Goal: Find specific page/section: Find specific page/section

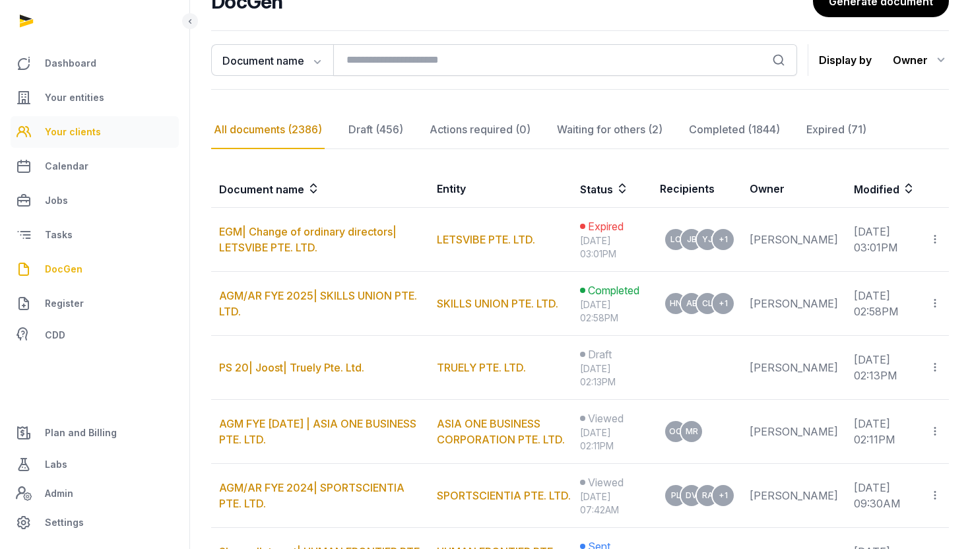
click at [102, 137] on link "Your clients" at bounding box center [95, 132] width 168 height 32
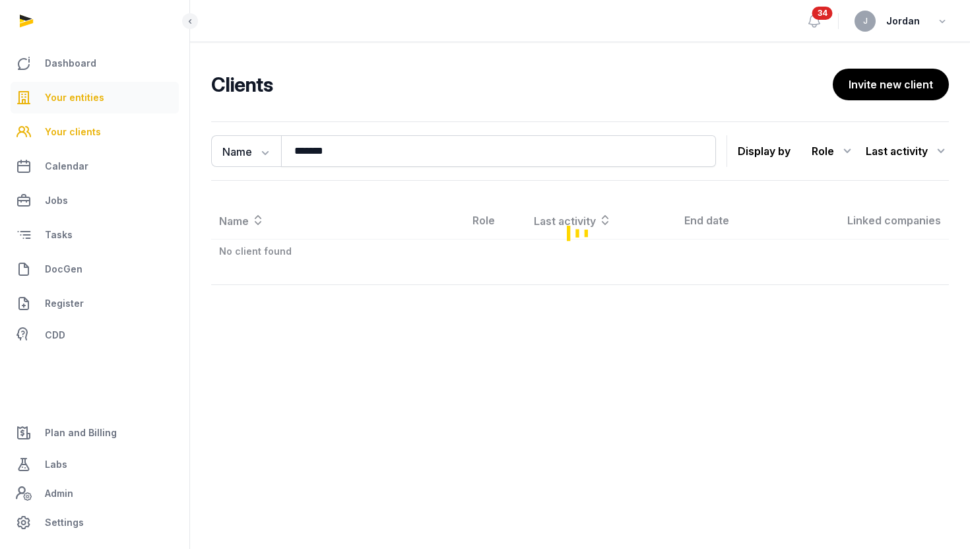
click at [103, 103] on link "Your entities" at bounding box center [95, 98] width 168 height 32
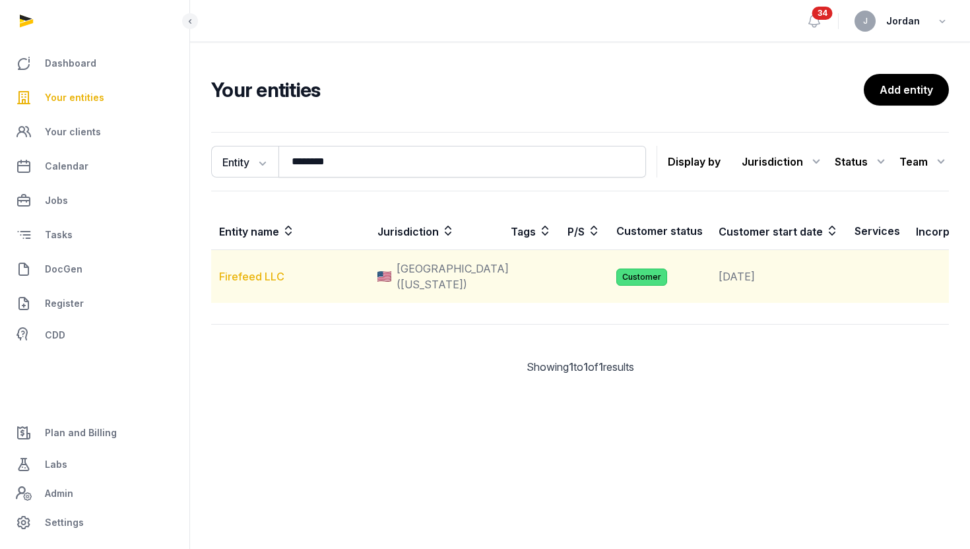
click at [271, 283] on link "Firefeed LLC" at bounding box center [251, 276] width 65 height 13
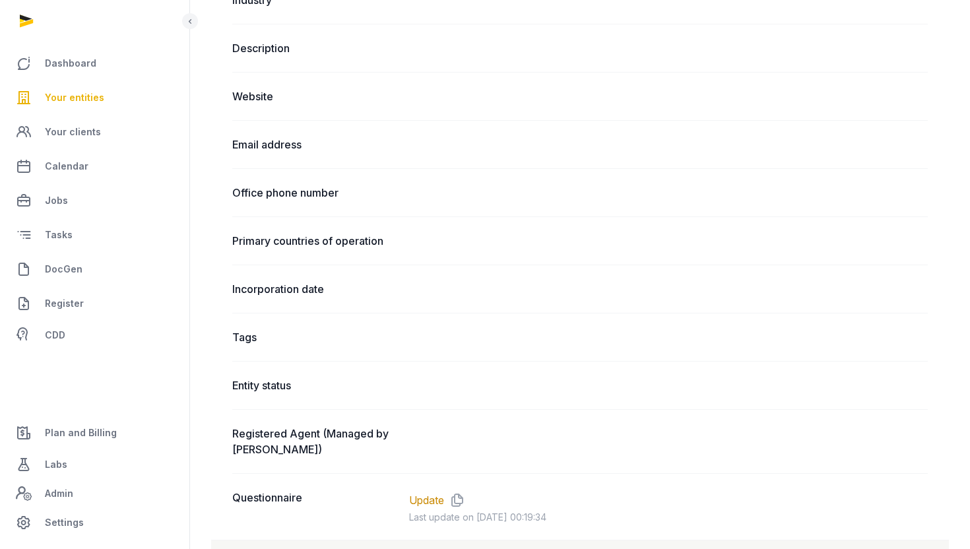
scroll to position [872, 0]
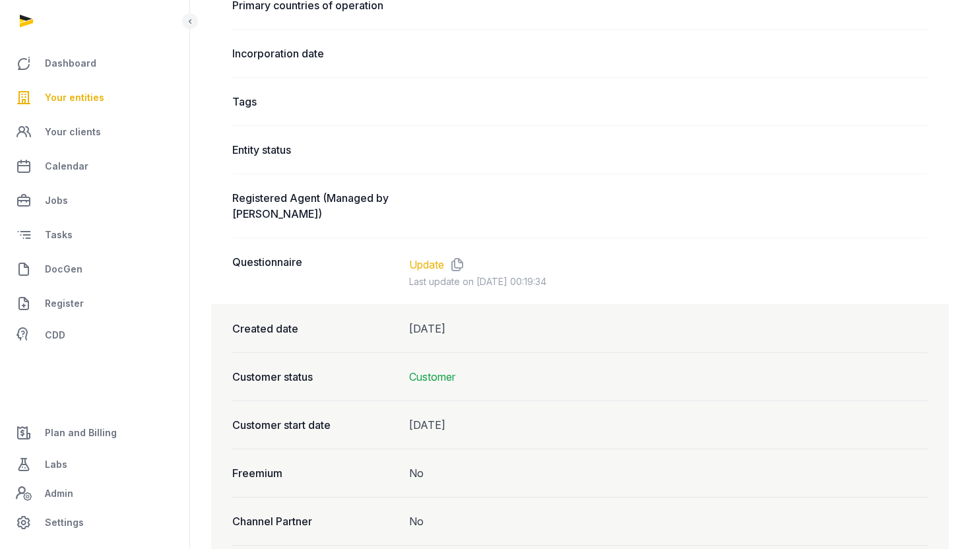
click at [431, 260] on link "Update" at bounding box center [426, 265] width 35 height 16
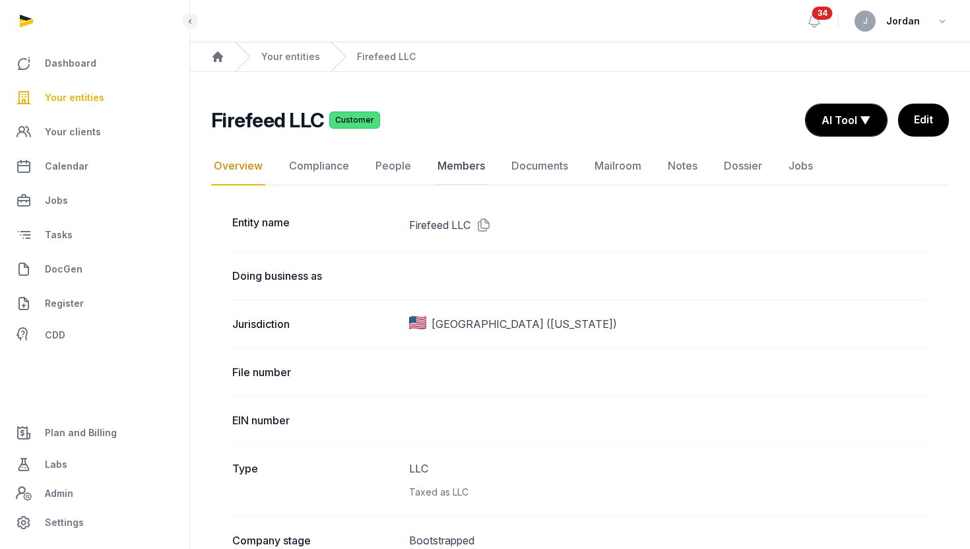
click at [475, 175] on link "Members" at bounding box center [461, 166] width 53 height 38
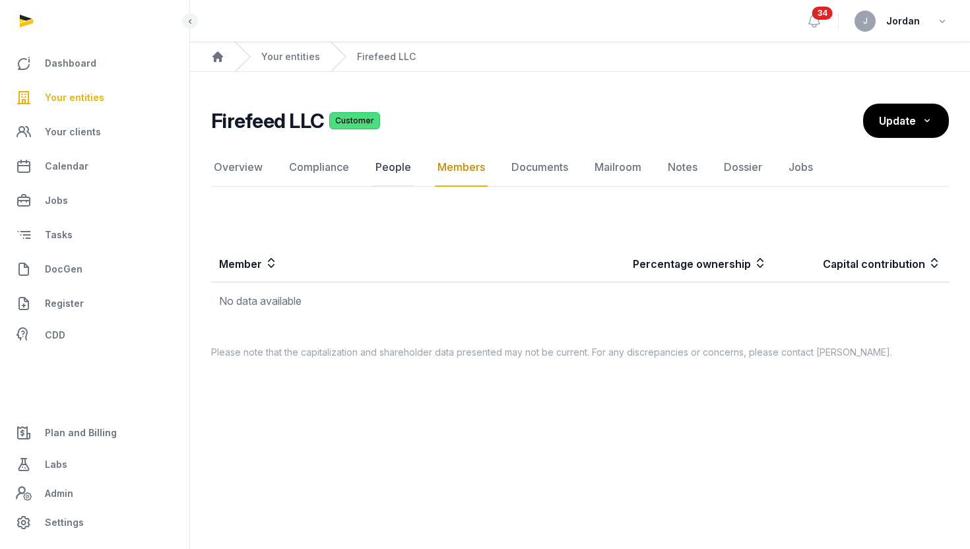
click at [389, 175] on link "People" at bounding box center [393, 167] width 41 height 38
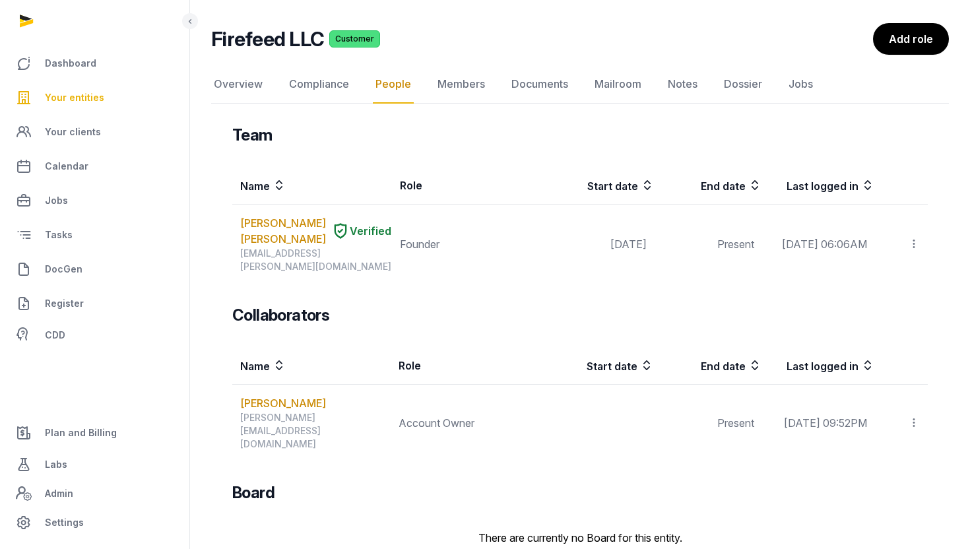
scroll to position [76, 0]
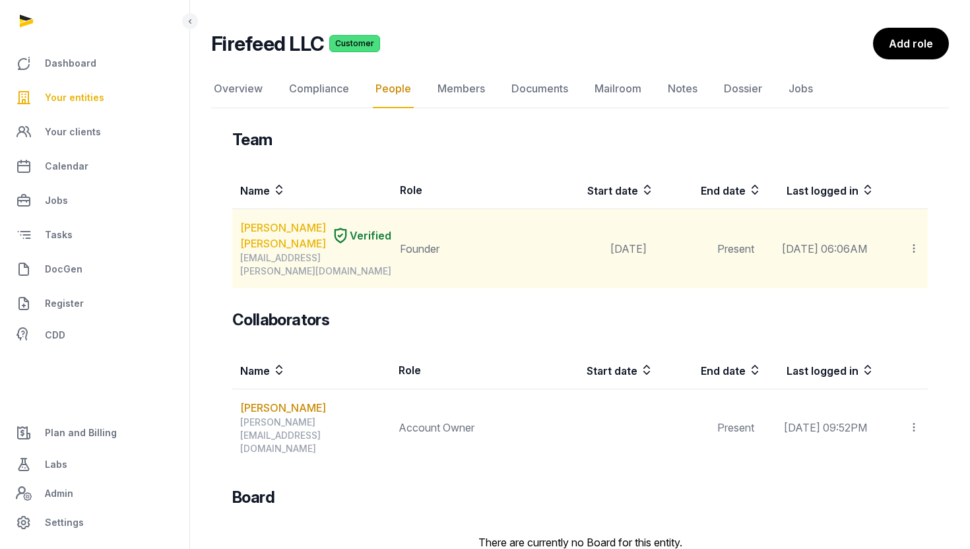
click at [288, 242] on link "[PERSON_NAME] [PERSON_NAME]" at bounding box center [283, 236] width 86 height 32
